Goal: Find specific page/section: Find specific page/section

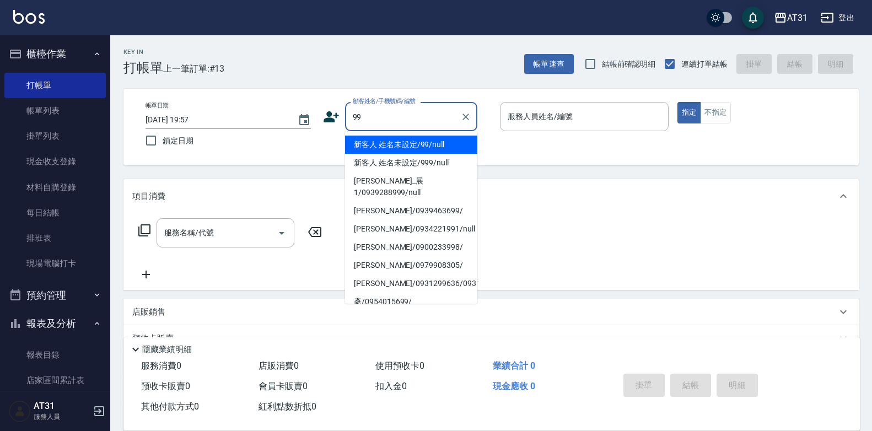
type input "新客人 姓名未設定/99/null"
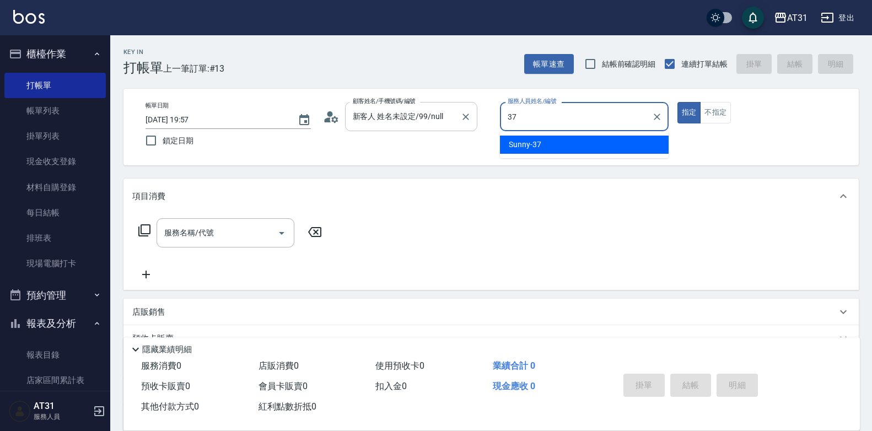
type input "Sunny-37"
type button "true"
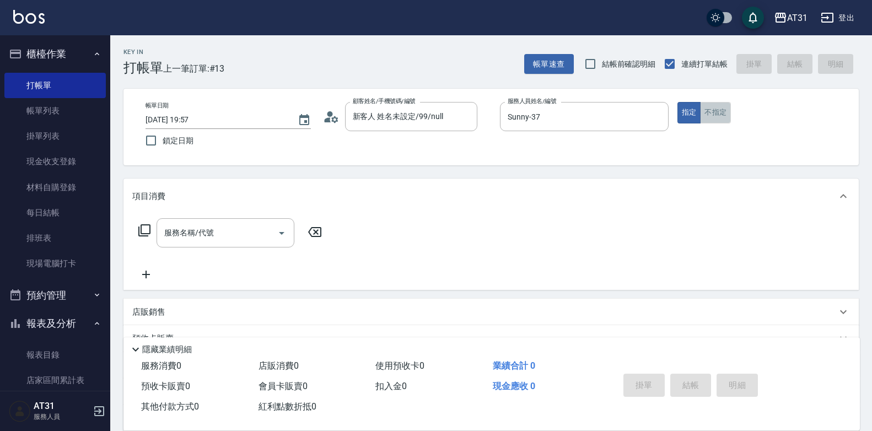
click at [713, 112] on button "不指定" at bounding box center [715, 112] width 31 height 21
click at [172, 234] on div "服務名稱/代號 服務名稱/代號" at bounding box center [225, 232] width 138 height 29
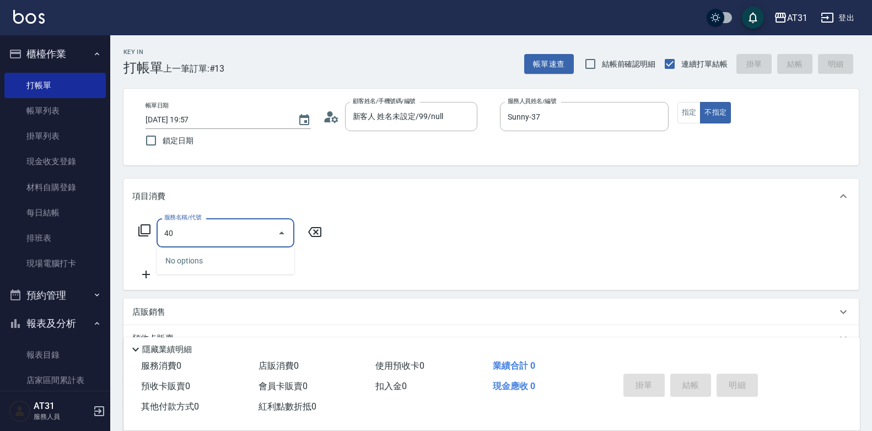
type input "401"
type input "20"
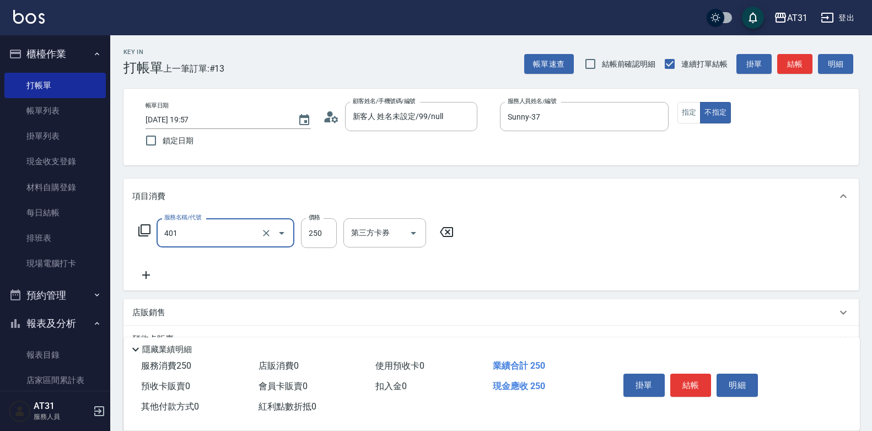
type input "剪髮(401)"
type input "0"
type input "30"
type input "300"
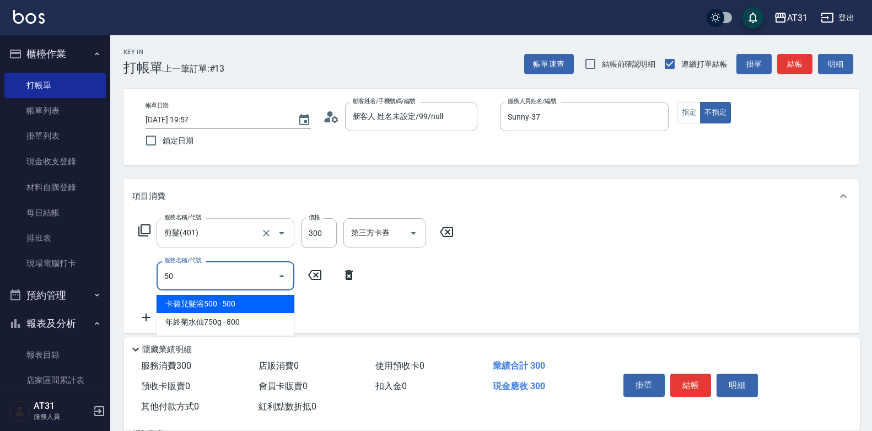
type input "501"
type input "190"
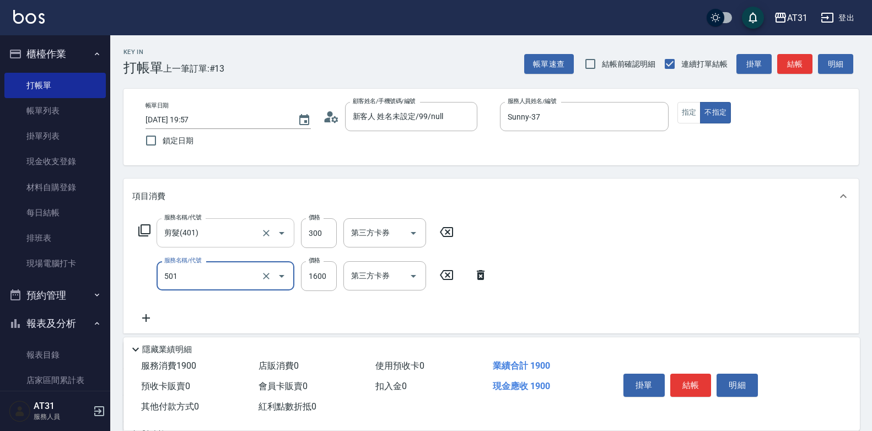
type input "染髮(501)"
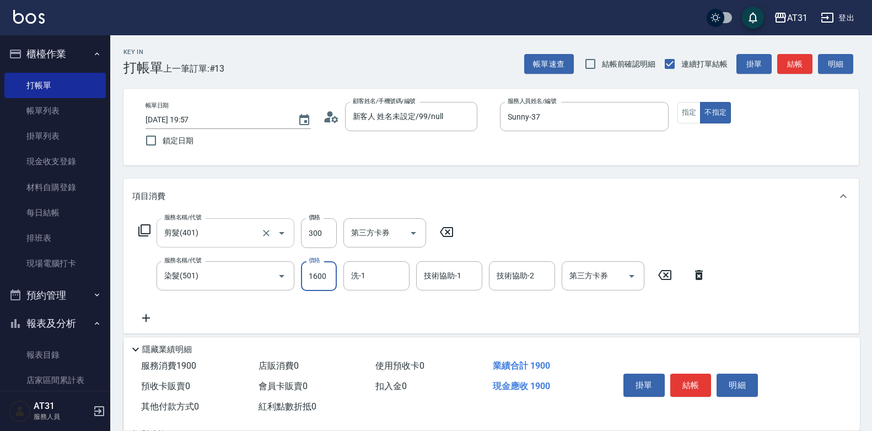
type input "30"
type input "21"
type input "50"
type input "210"
type input "240"
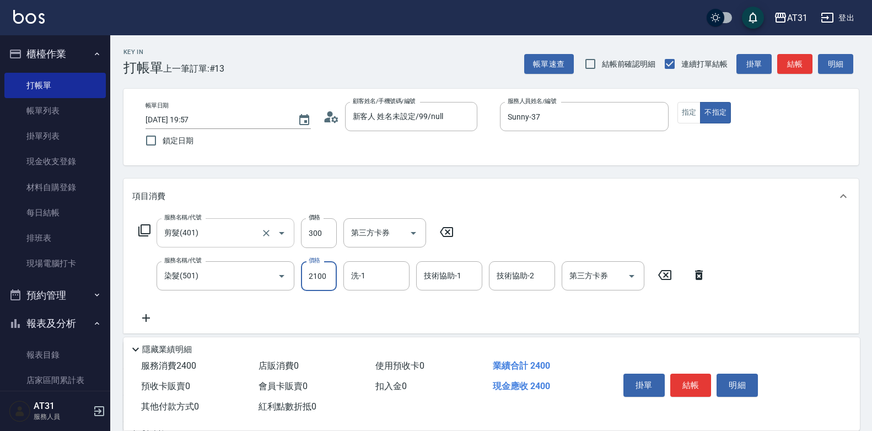
type input "2100"
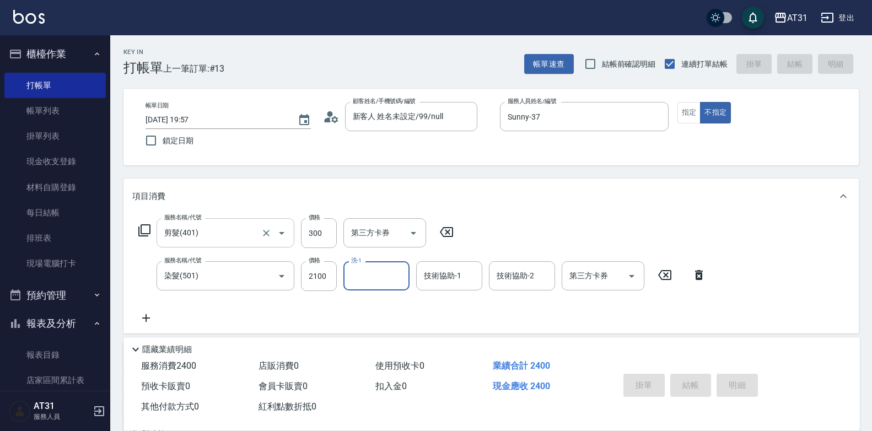
type input "[DATE] 21:52"
type input "0"
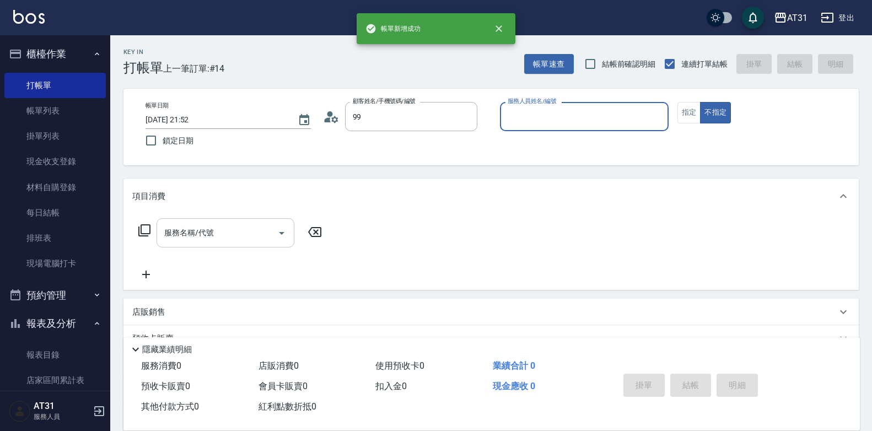
type input "新客人 姓名未設定/99/null"
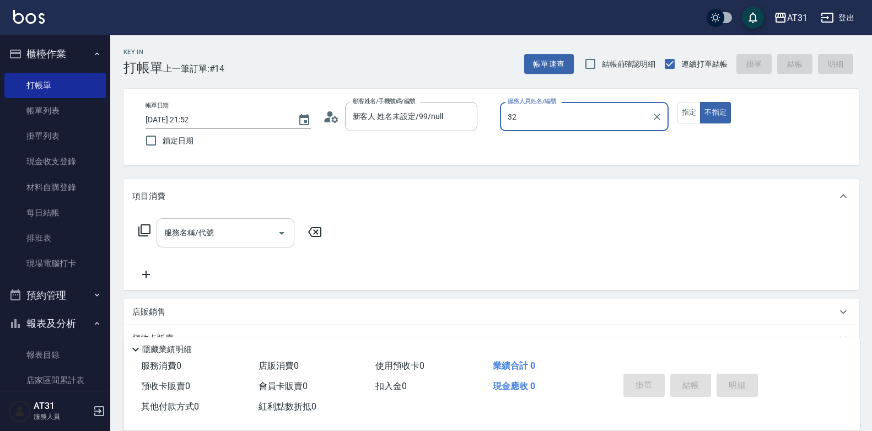
type input "3"
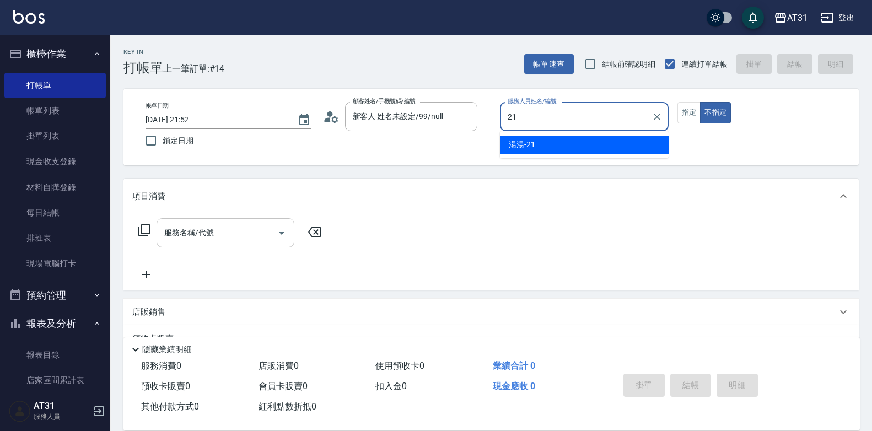
type input "湯湯-21"
type button "false"
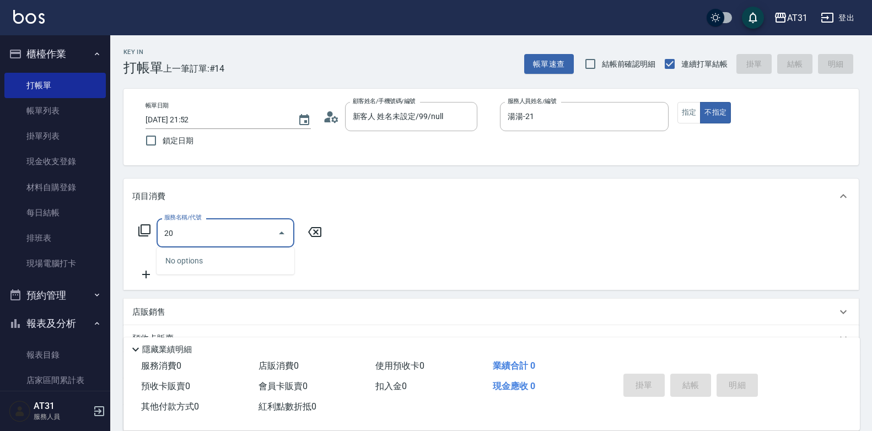
type input "201"
type input "20"
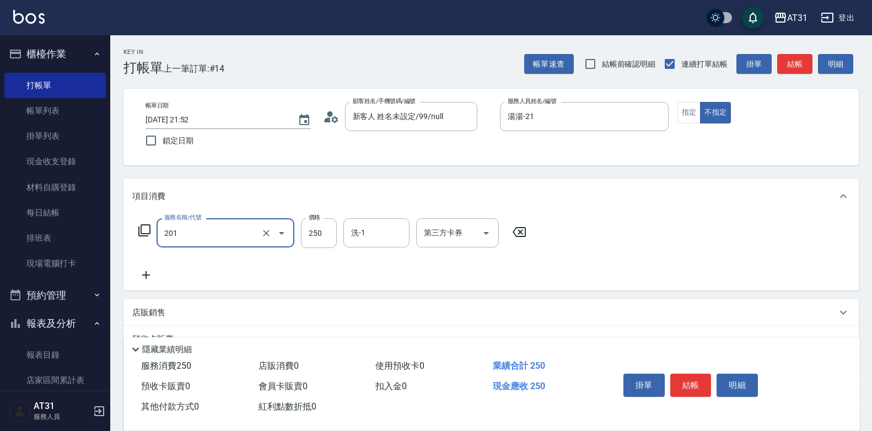
type input "洗髮(201)"
type input "0"
type input "40"
type input "400"
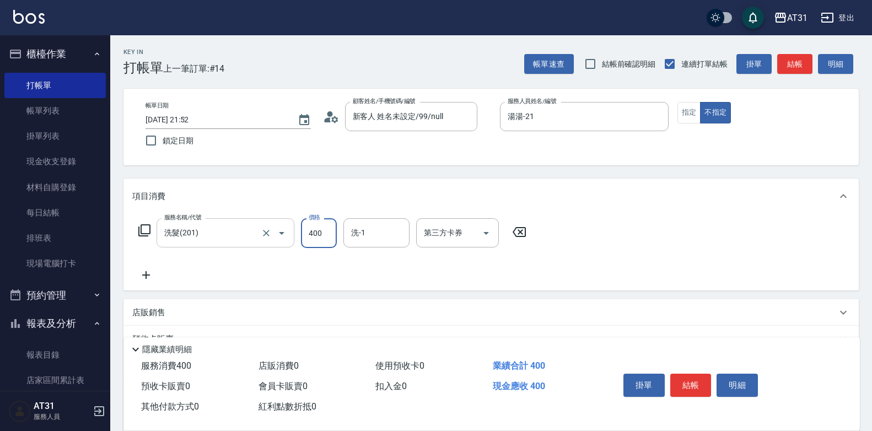
type input "400"
type input "4000"
type input "40"
type input "400"
type input "[PERSON_NAME]-49"
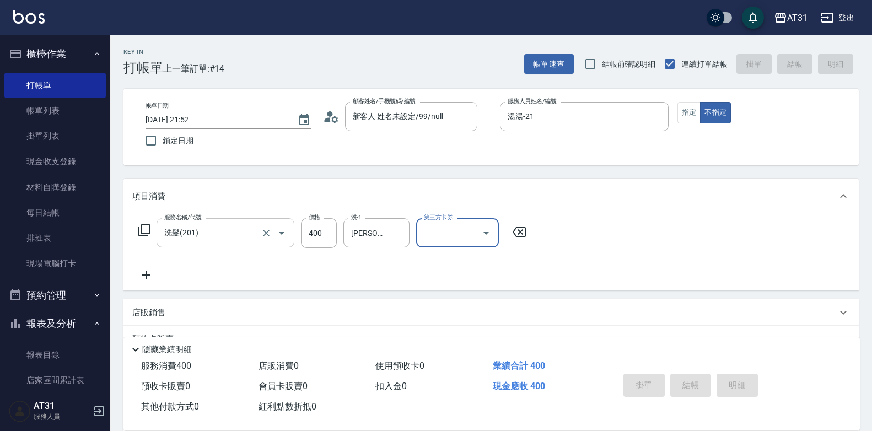
type input "0"
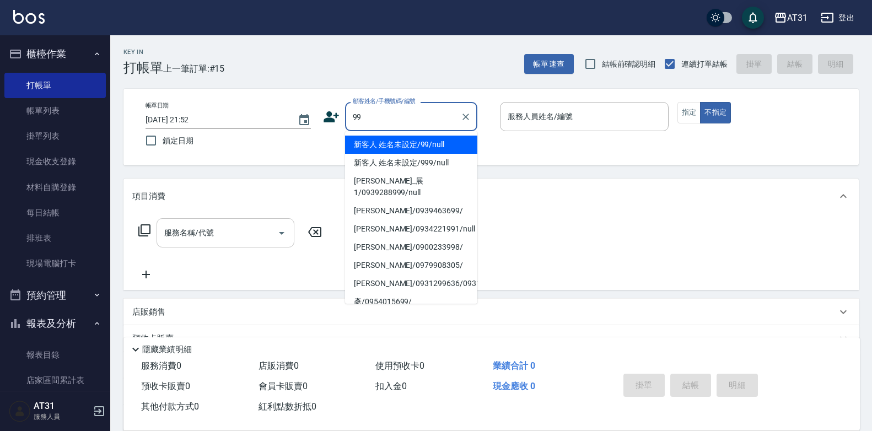
type input "新客人 姓名未設定/99/null"
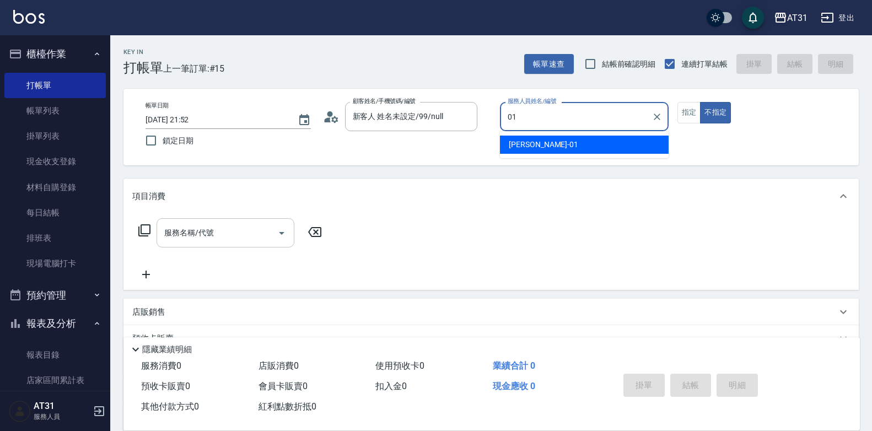
type input "[PERSON_NAME]-01"
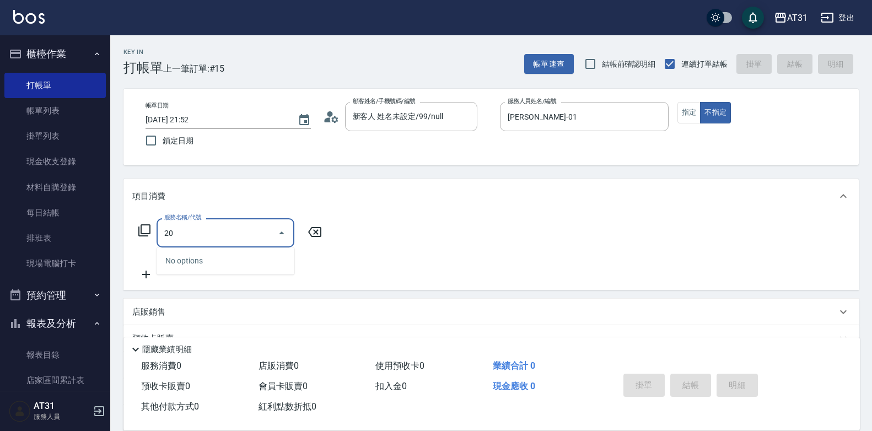
type input "201"
type input "20"
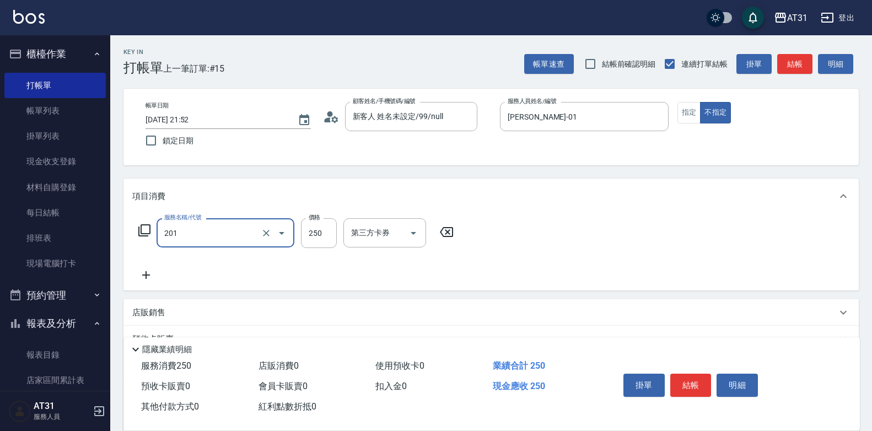
type input "洗髮(201)"
type input "0"
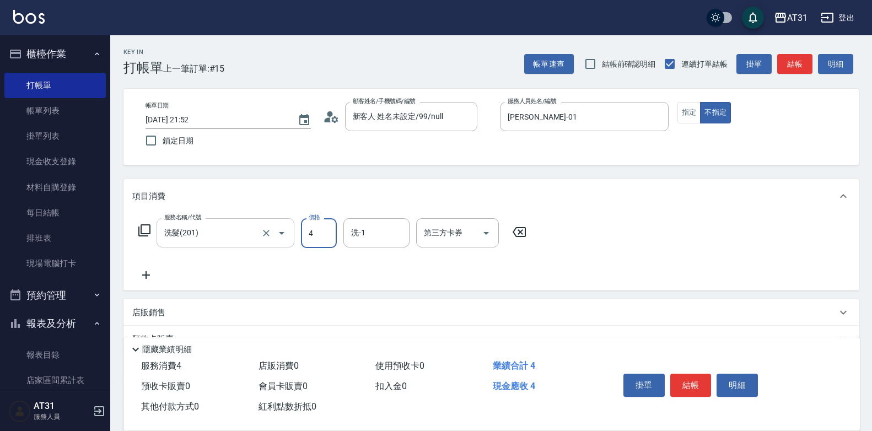
type input "40"
type input "400"
type input "鳳梨-41"
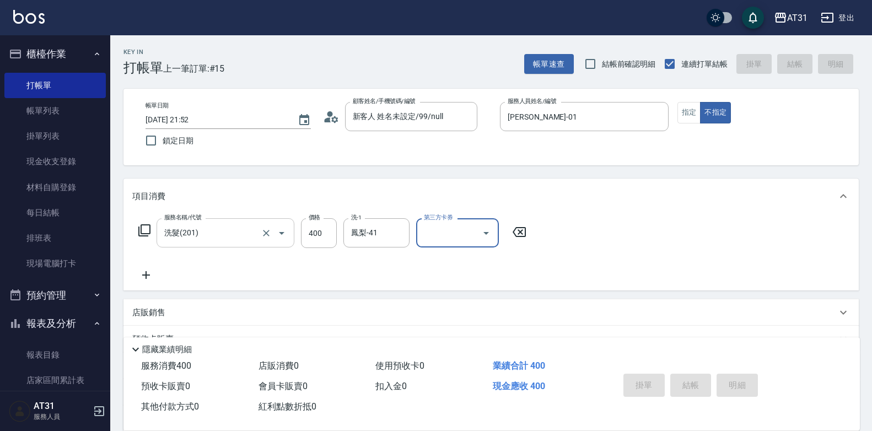
type input "0"
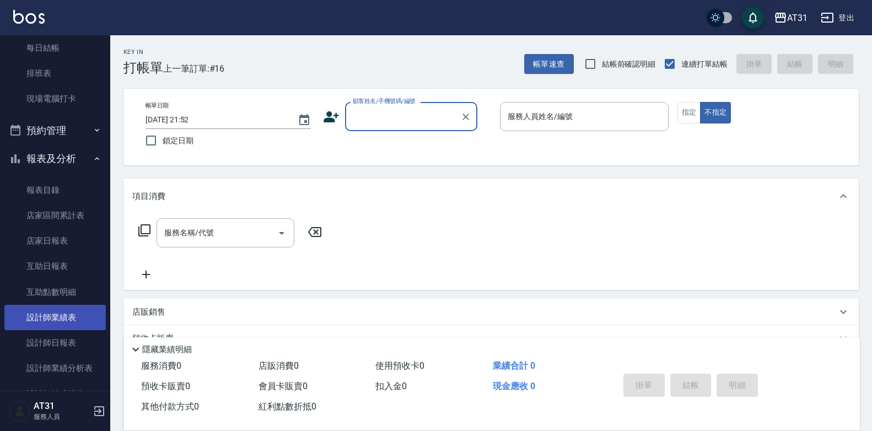
scroll to position [165, 0]
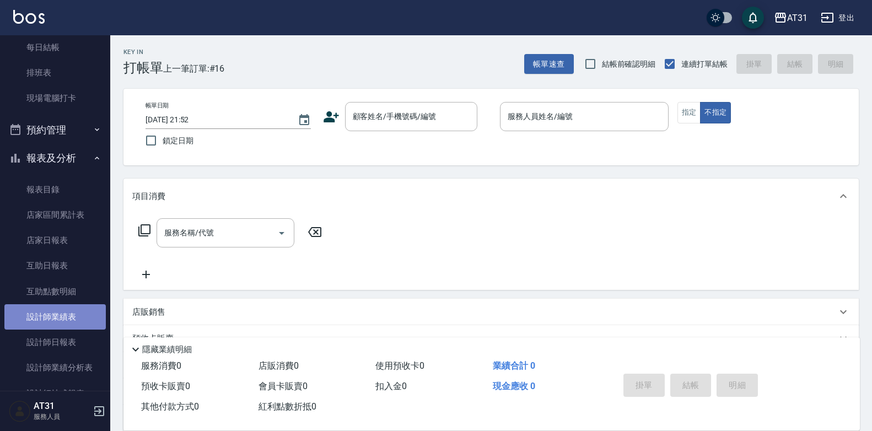
click at [67, 318] on link "設計師業績表" at bounding box center [54, 316] width 101 height 25
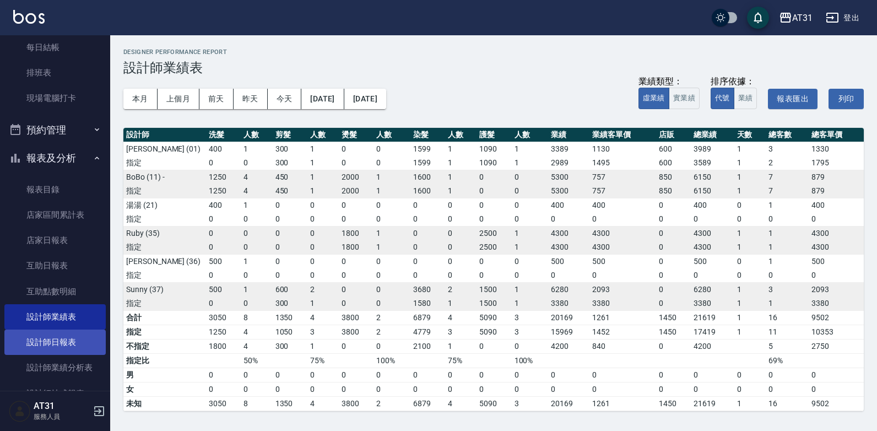
click at [58, 344] on link "設計師日報表" at bounding box center [54, 341] width 101 height 25
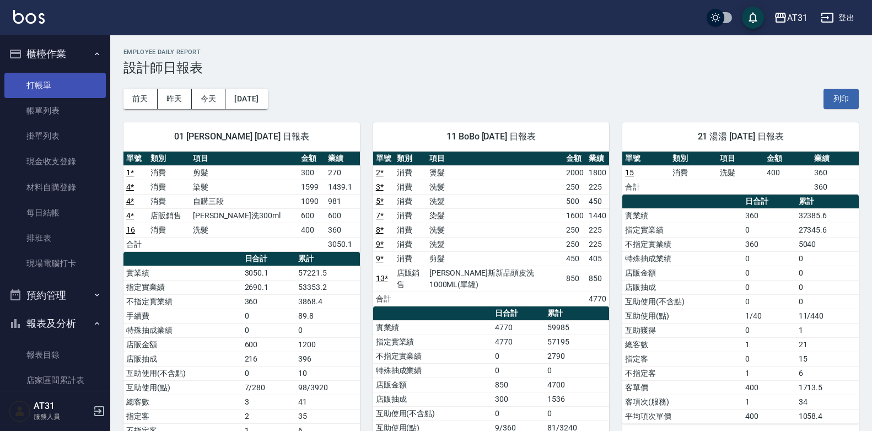
click at [57, 87] on link "打帳單" at bounding box center [54, 85] width 101 height 25
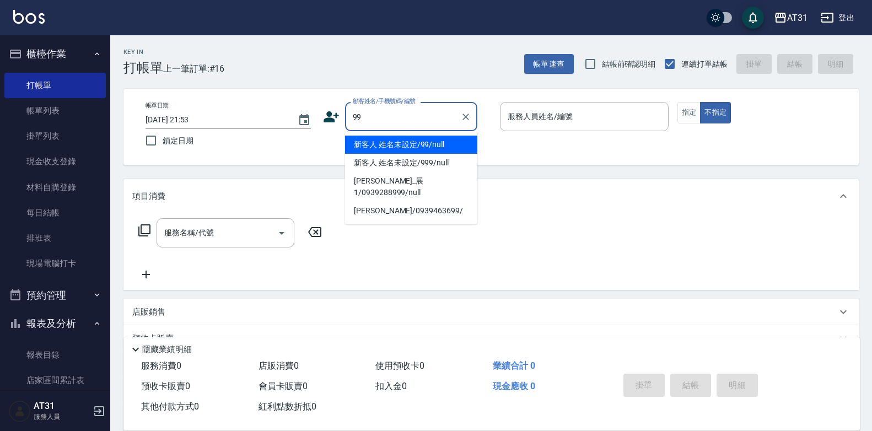
type input "新客人 姓名未設定/99/null"
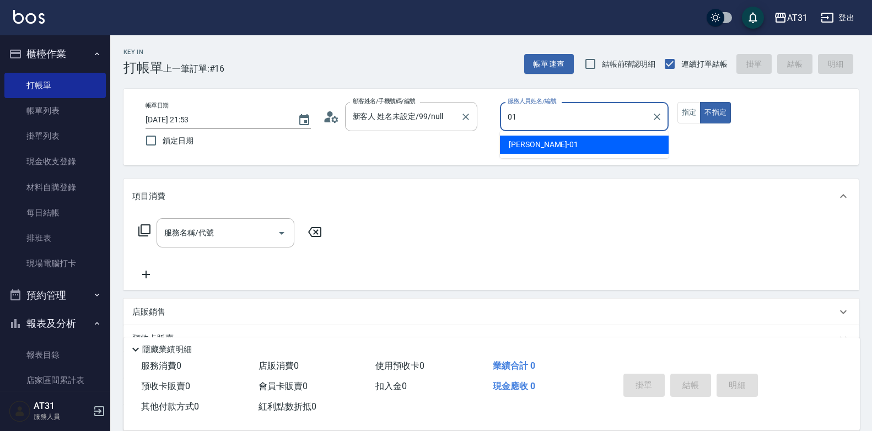
type input "[PERSON_NAME]-01"
type button "false"
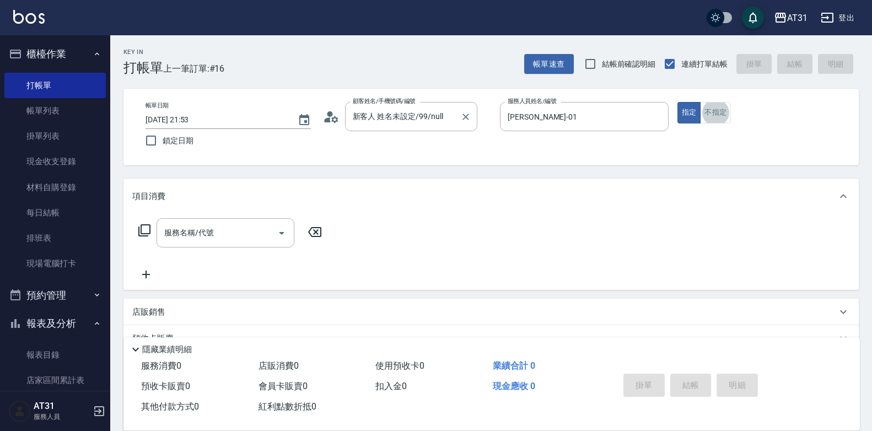
type input "3"
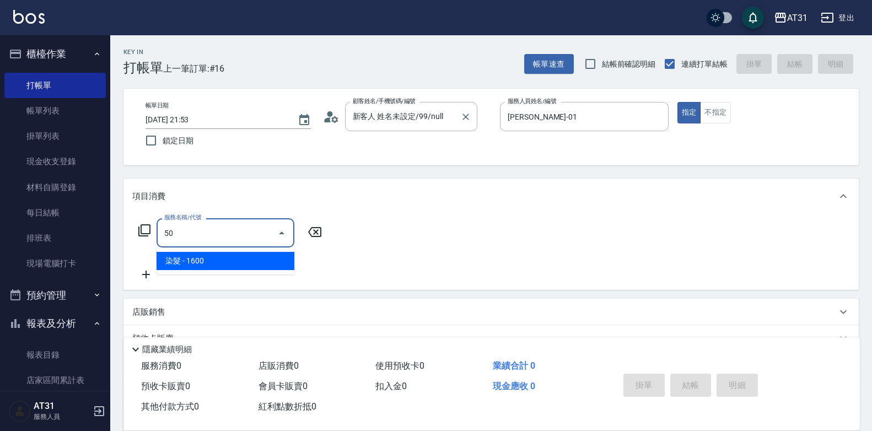
type input "501"
type input "160"
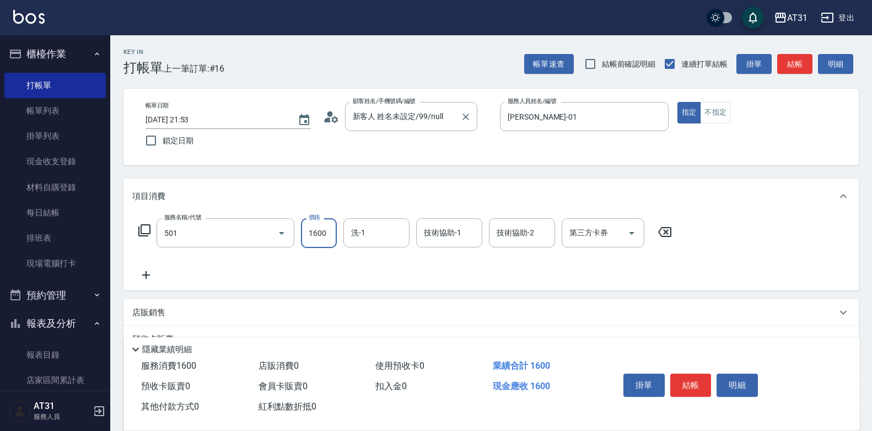
type input "染髮(501)"
type input "0"
type input "12"
type input "10"
type input "1299"
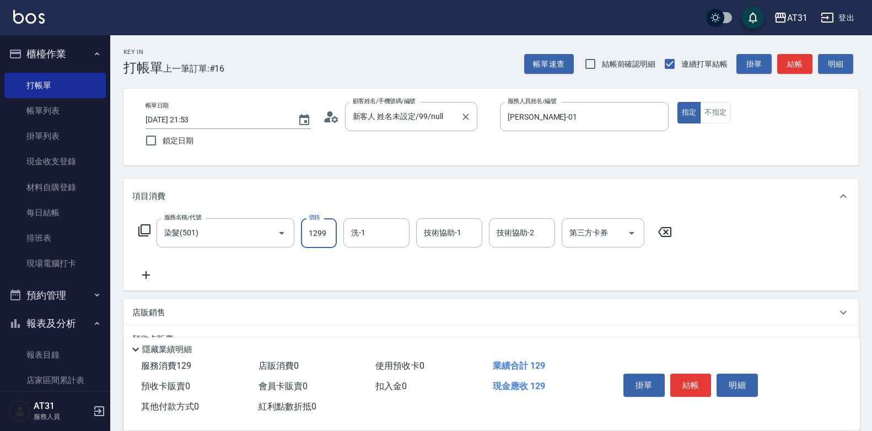
type input "120"
type input "1299"
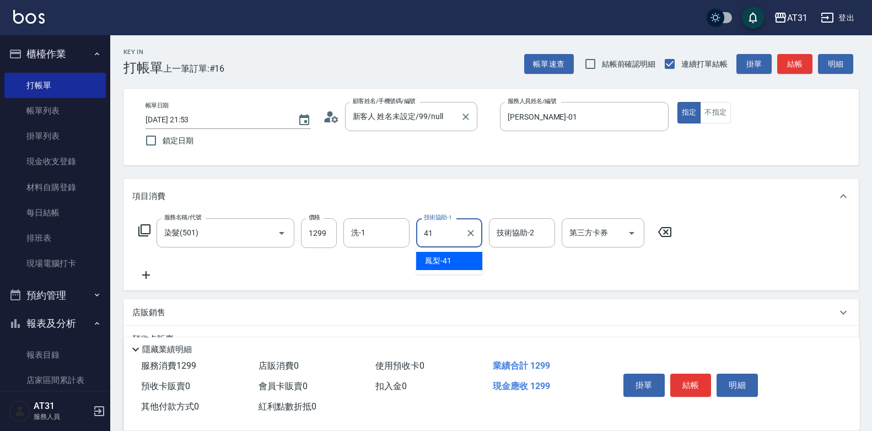
type input "鳳梨-41"
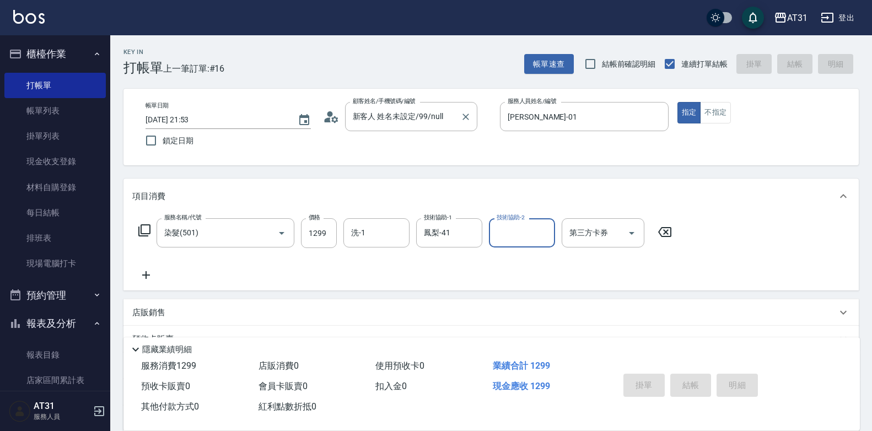
type input "0"
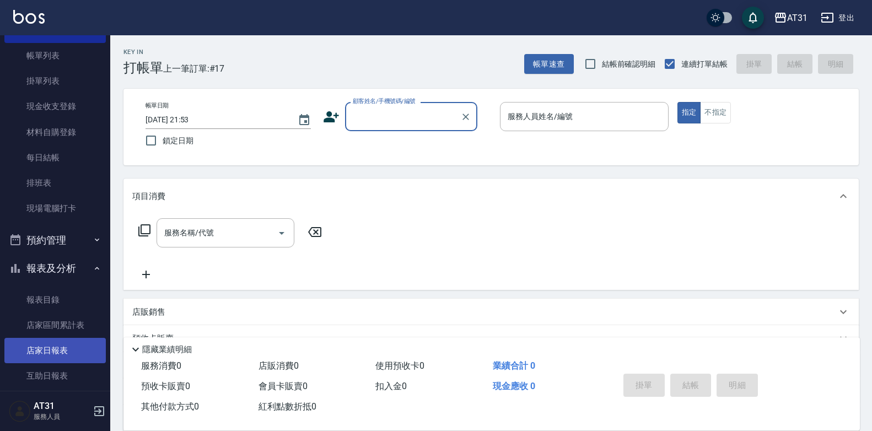
scroll to position [110, 0]
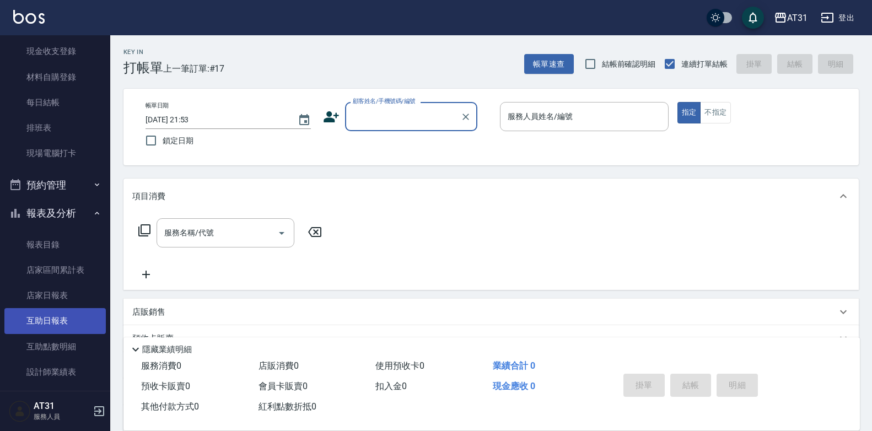
click at [69, 325] on link "互助日報表" at bounding box center [54, 320] width 101 height 25
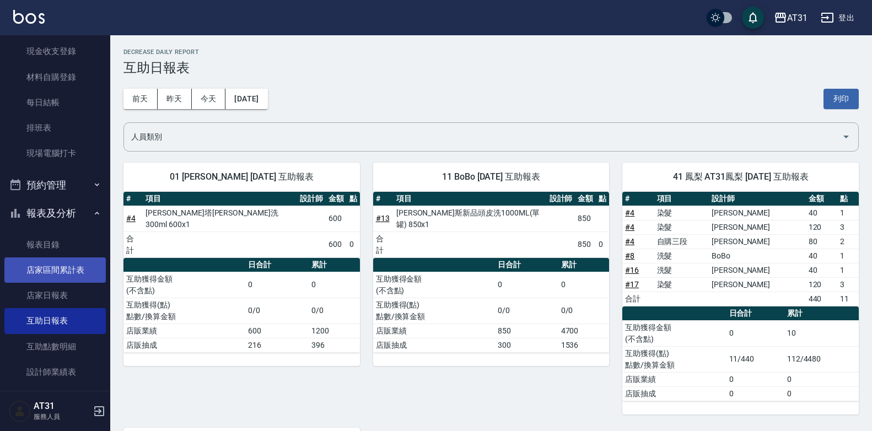
click at [68, 280] on link "店家區間累計表" at bounding box center [54, 269] width 101 height 25
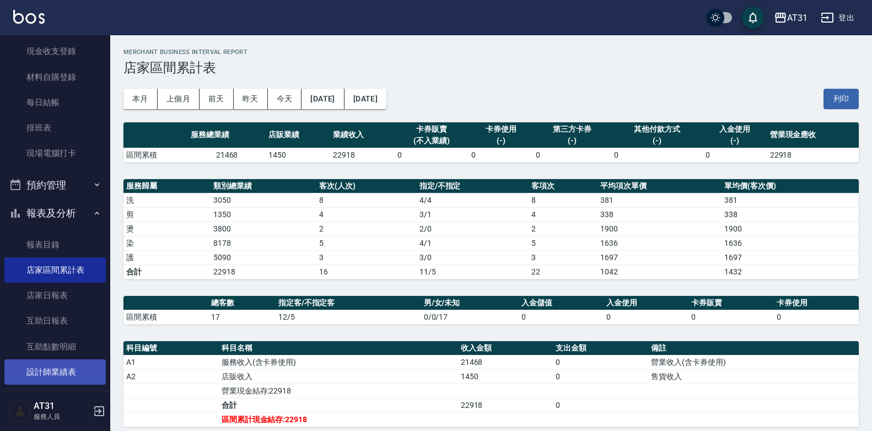
scroll to position [165, 0]
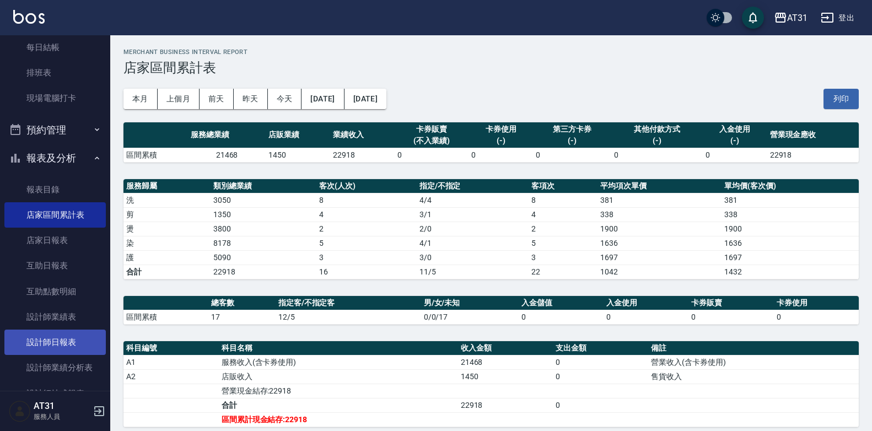
click at [69, 347] on link "設計師日報表" at bounding box center [54, 341] width 101 height 25
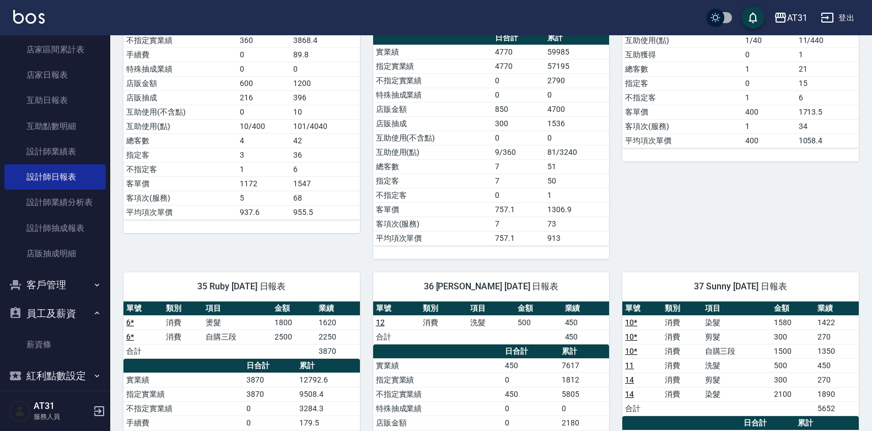
scroll to position [331, 0]
